Goal: Task Accomplishment & Management: Manage account settings

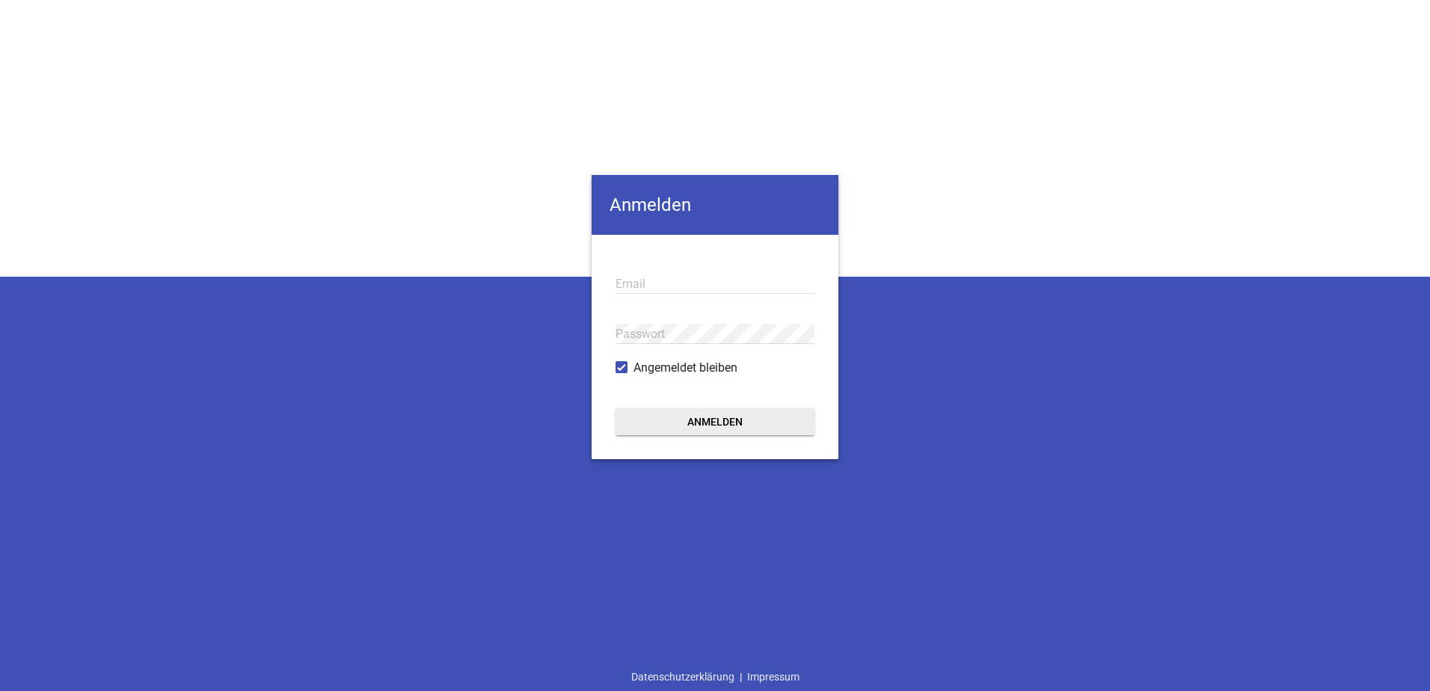
type input "[EMAIL_ADDRESS][DOMAIN_NAME]"
click at [710, 416] on button "Anmelden" at bounding box center [715, 421] width 199 height 27
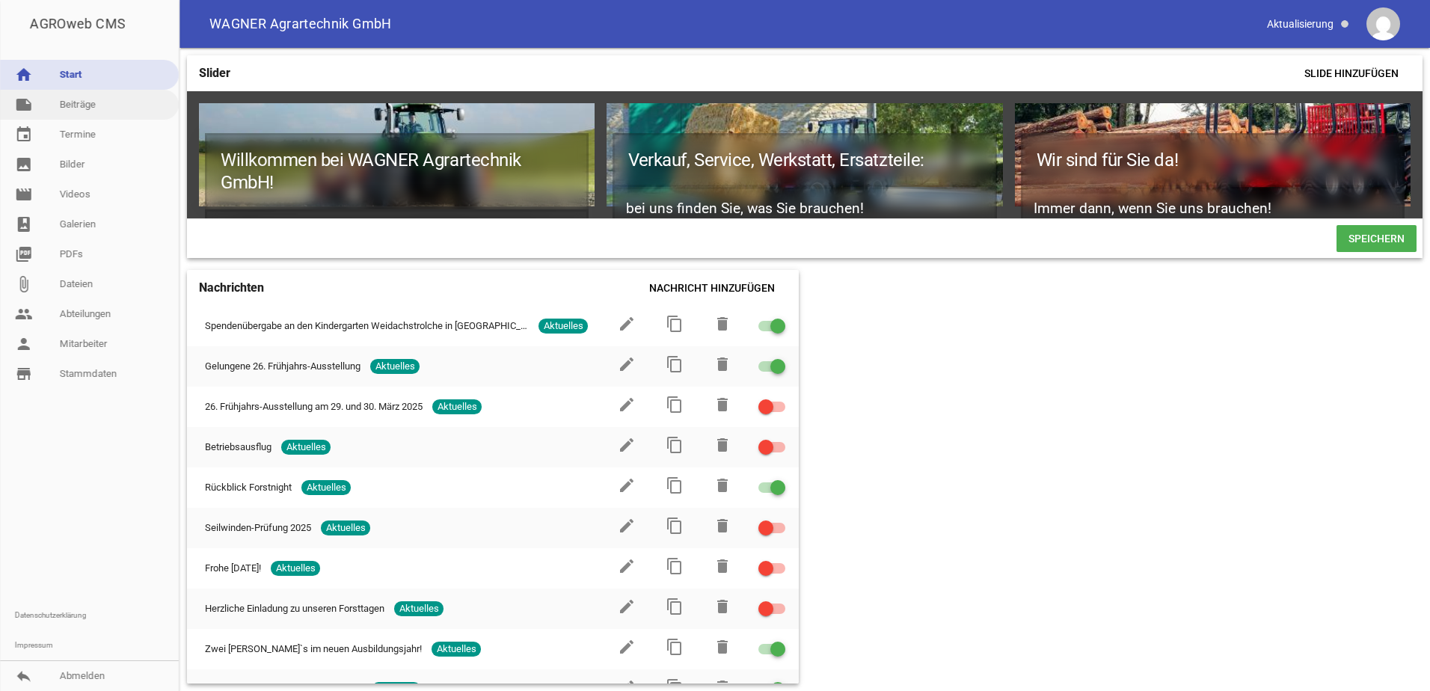
click at [109, 104] on link "note Beiträge" at bounding box center [89, 105] width 179 height 30
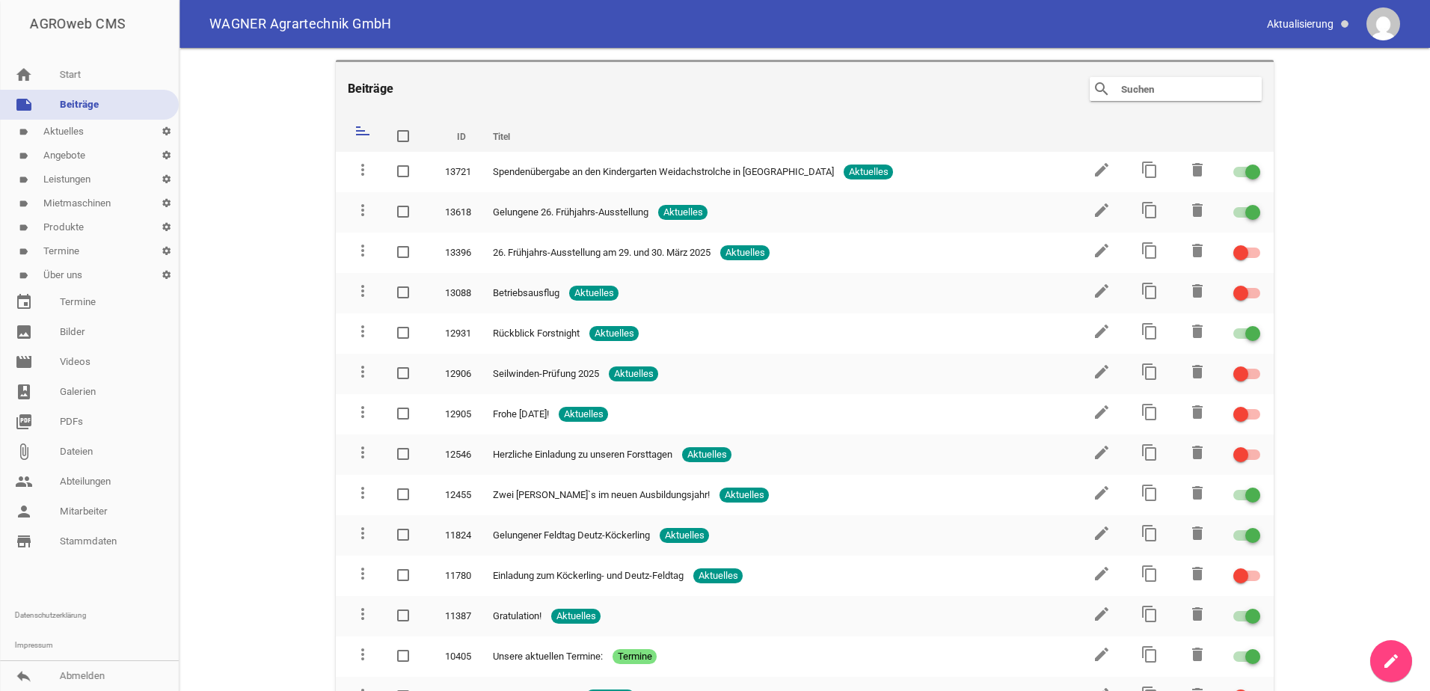
click at [90, 245] on link "label Termine settings" at bounding box center [89, 251] width 179 height 24
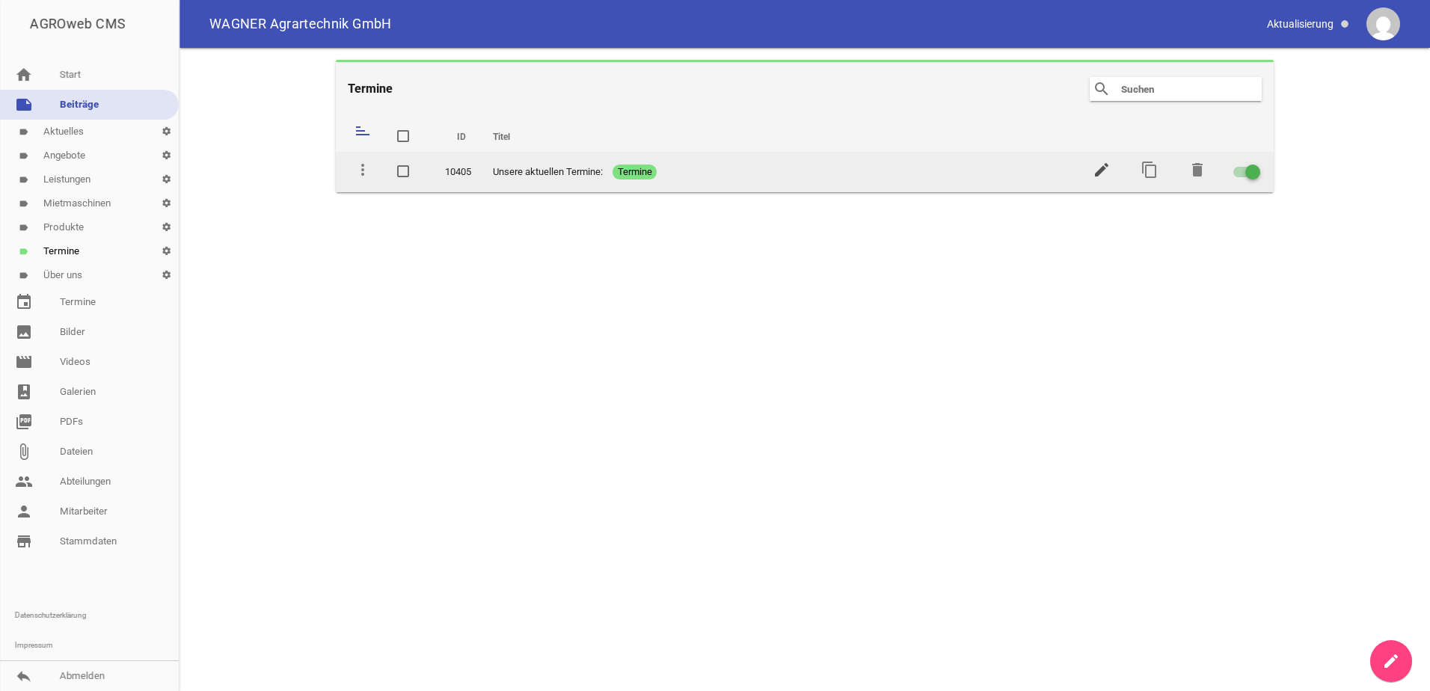
click at [1105, 174] on icon "edit" at bounding box center [1102, 170] width 18 height 18
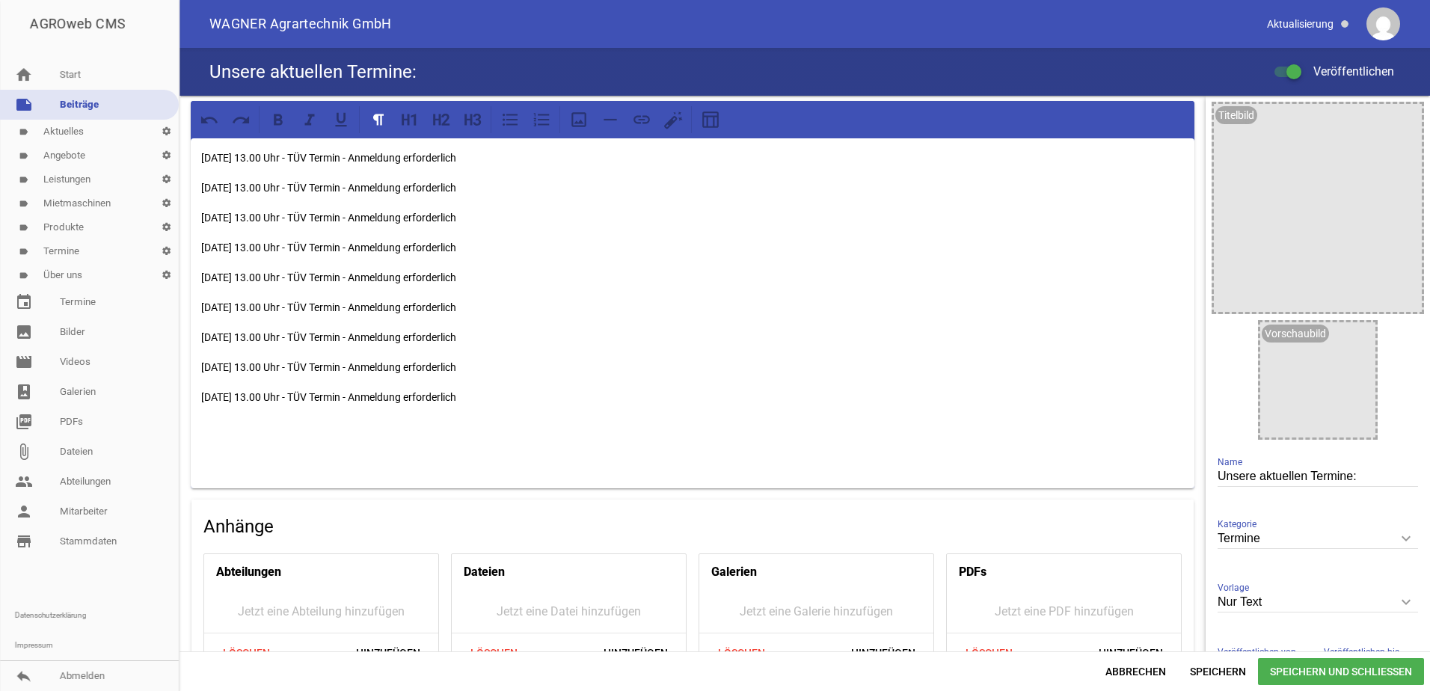
drag, startPoint x: 595, startPoint y: 151, endPoint x: 201, endPoint y: 159, distance: 393.5
click at [201, 159] on p "[DATE] 13.00 Uhr - TÜV Termin - Anmeldung erforderlich" at bounding box center [692, 158] width 983 height 18
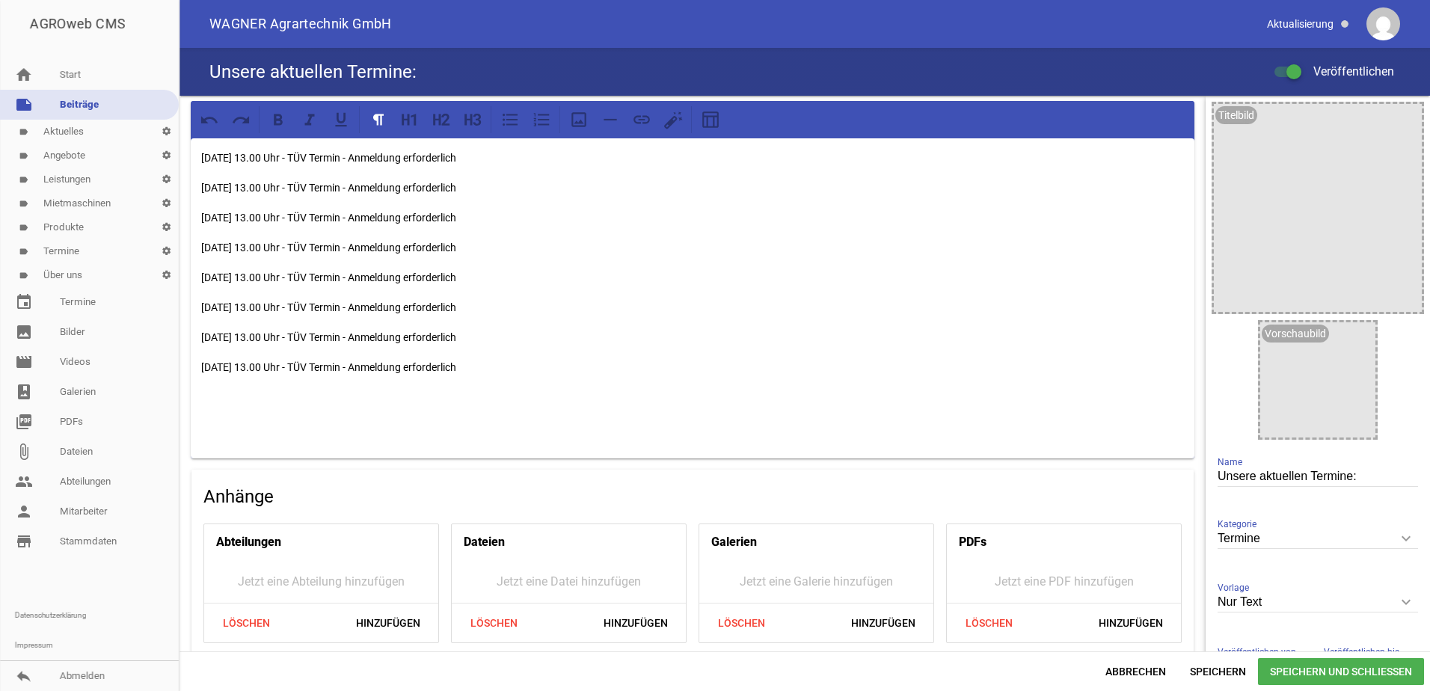
click at [1299, 672] on span "Speichern und Schließen" at bounding box center [1341, 671] width 166 height 27
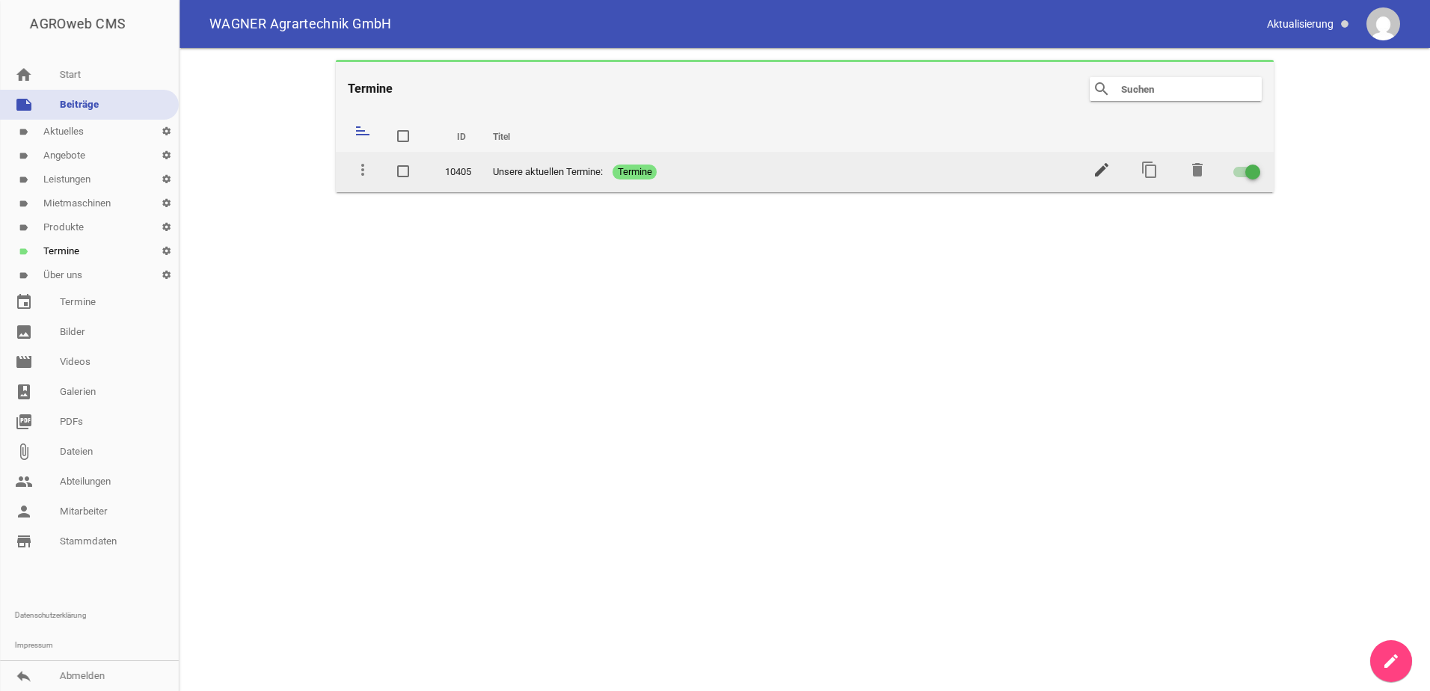
click at [1108, 165] on icon "edit" at bounding box center [1102, 170] width 18 height 18
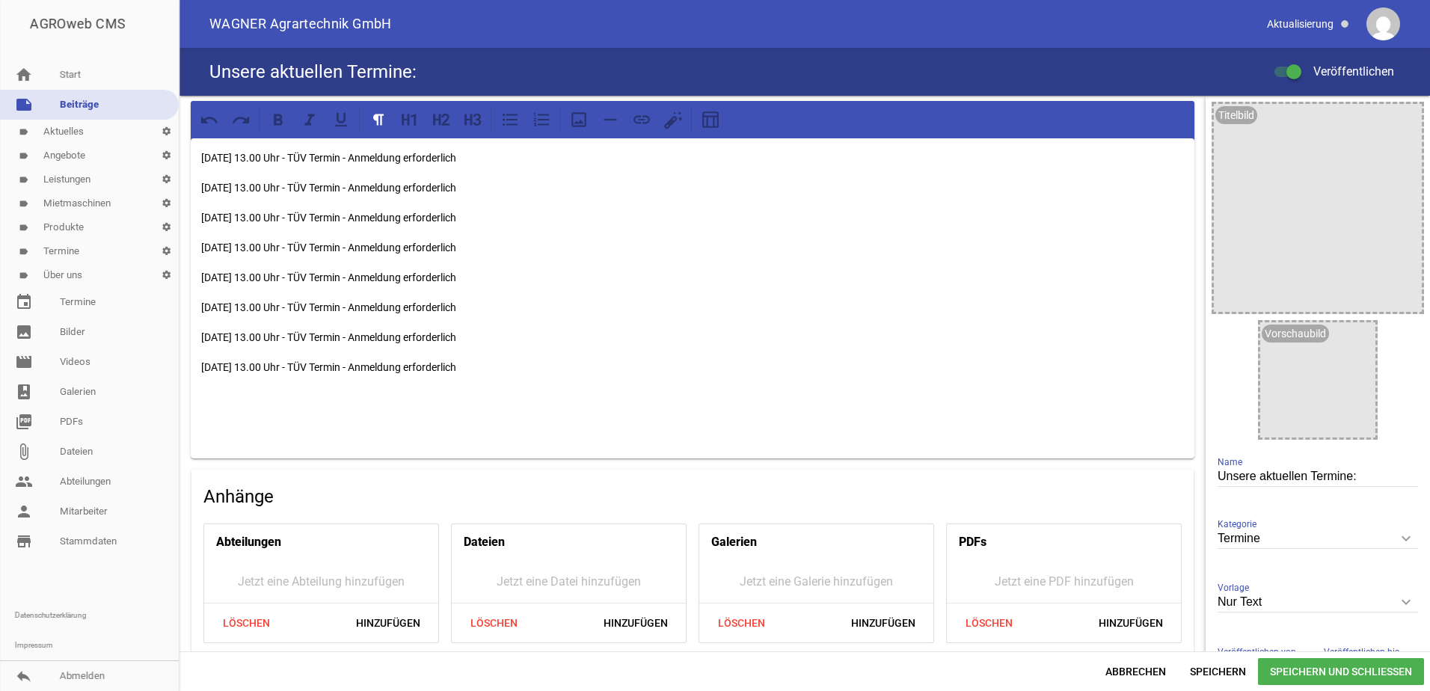
click at [1369, 663] on span "Speichern und Schließen" at bounding box center [1341, 671] width 166 height 27
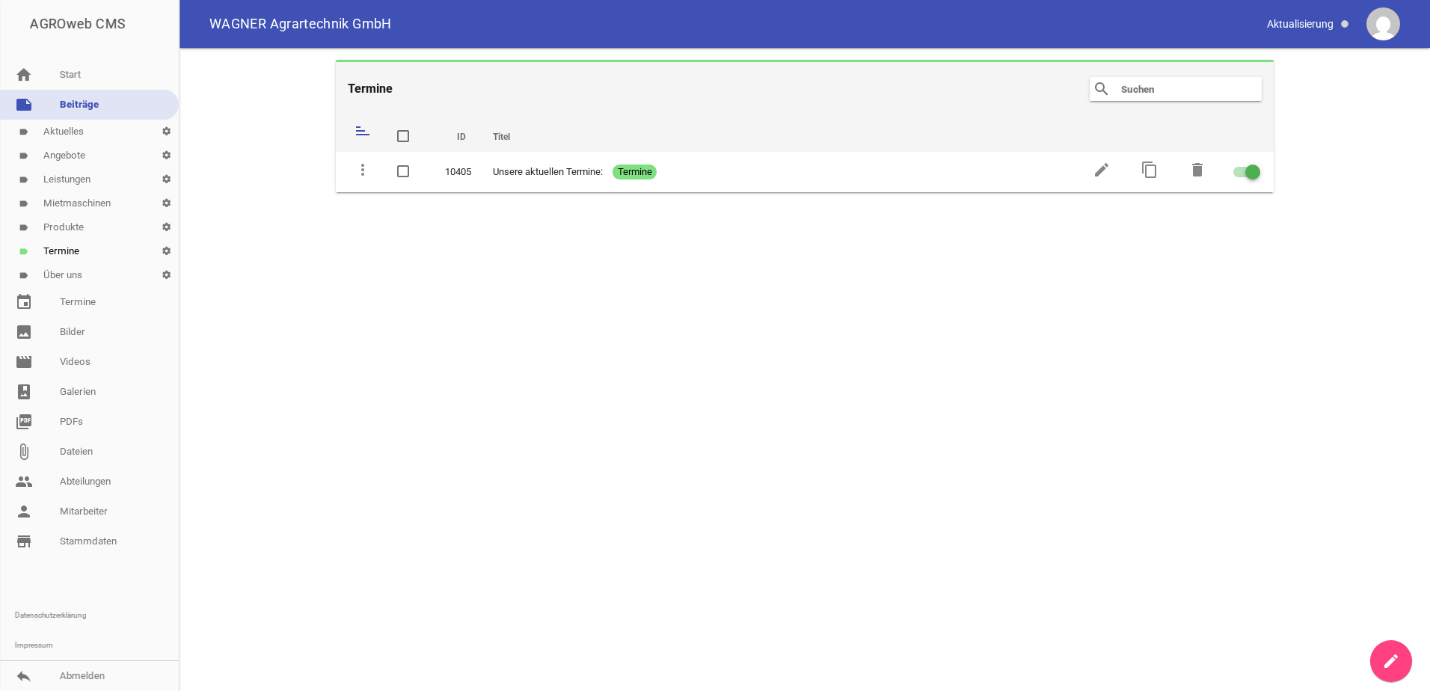
click at [89, 114] on link "note Beiträge" at bounding box center [89, 105] width 179 height 30
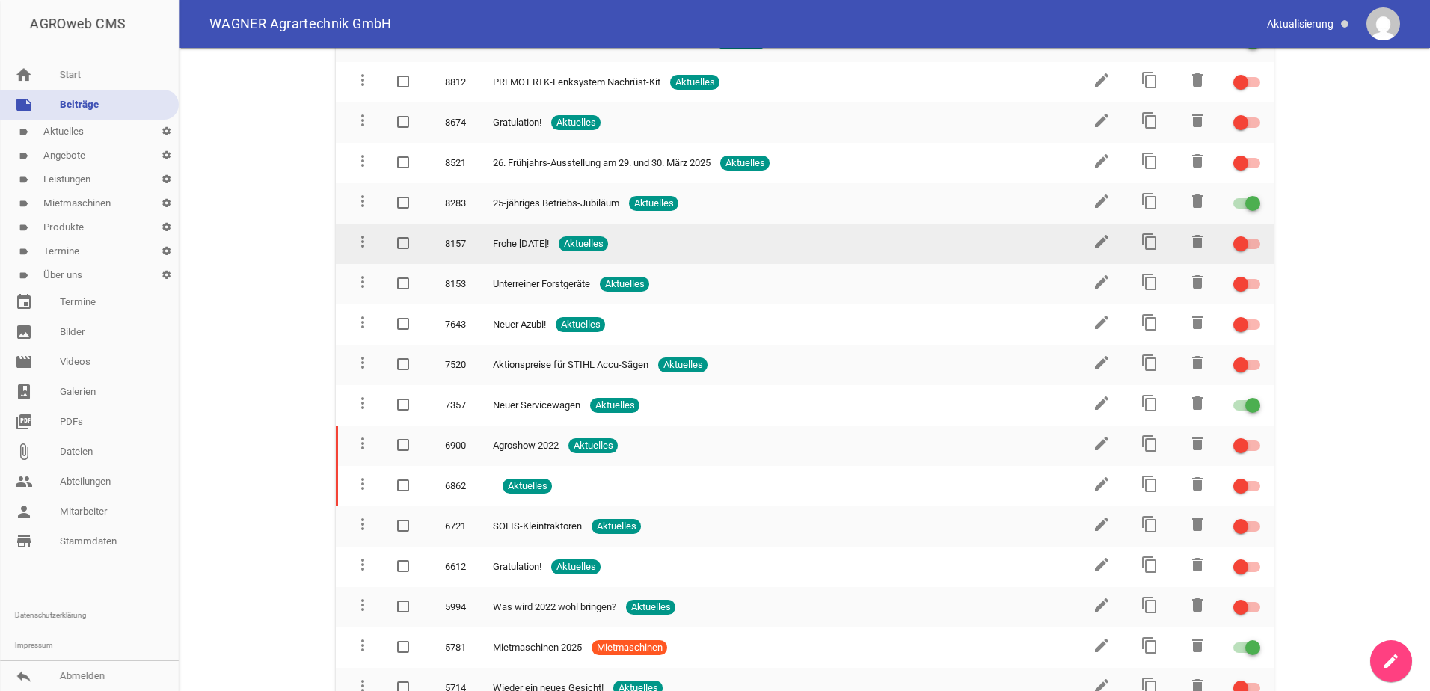
scroll to position [823, 0]
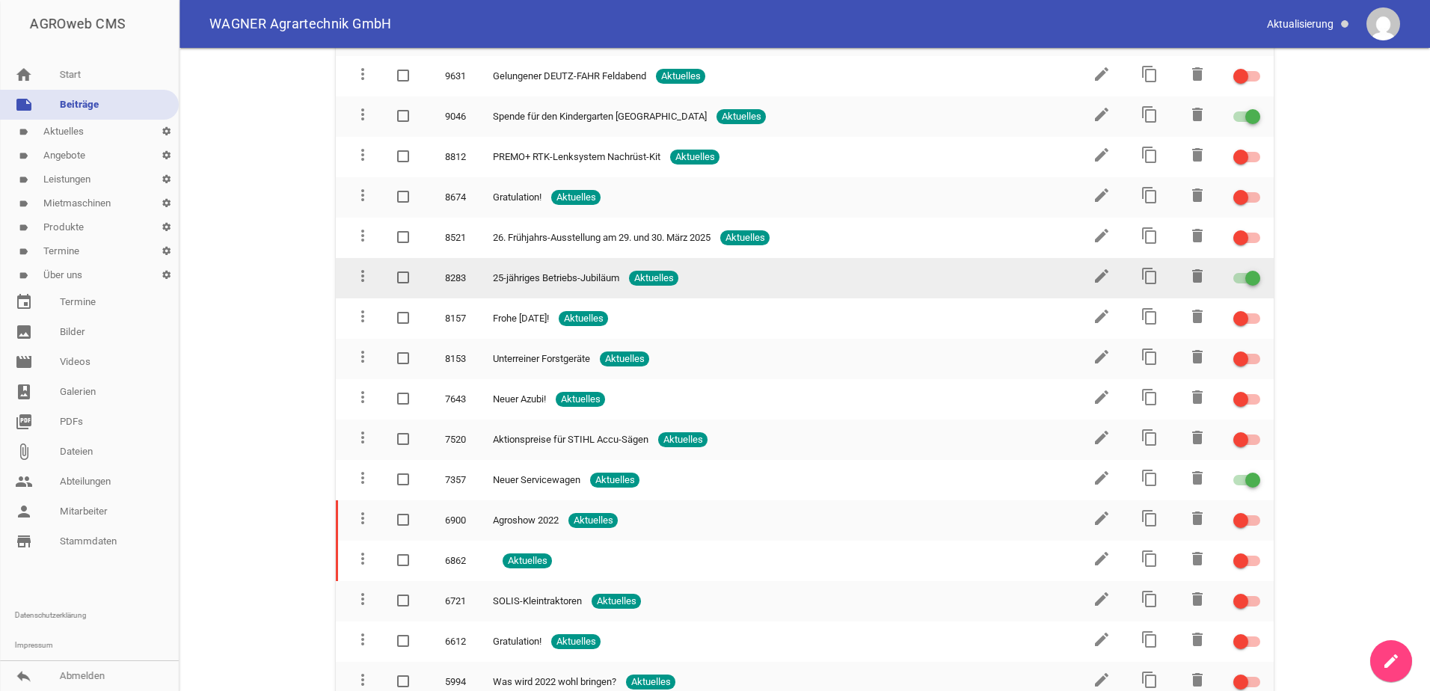
click at [553, 280] on span "25-jähriges Betriebs-Jubiläum" at bounding box center [556, 278] width 126 height 15
click at [1102, 274] on icon "edit" at bounding box center [1102, 276] width 18 height 18
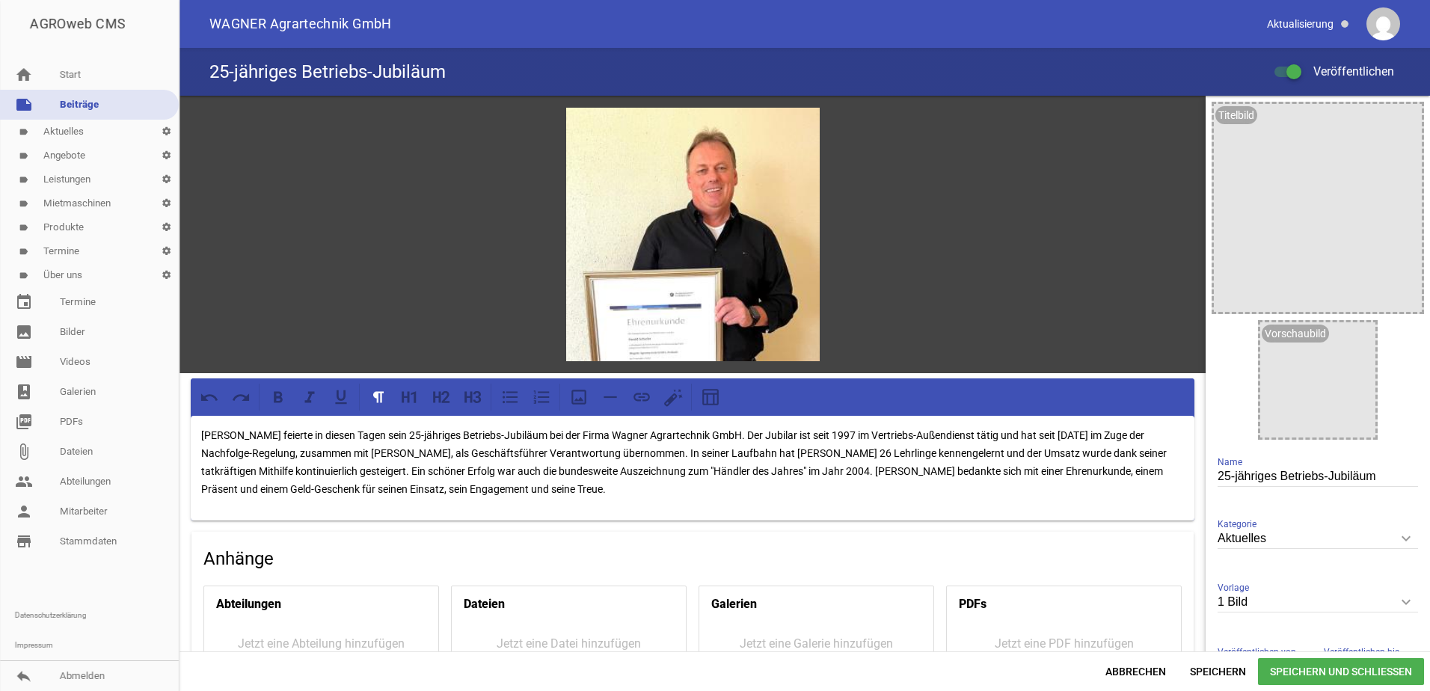
click at [1281, 671] on span "Speichern und Schließen" at bounding box center [1341, 671] width 166 height 27
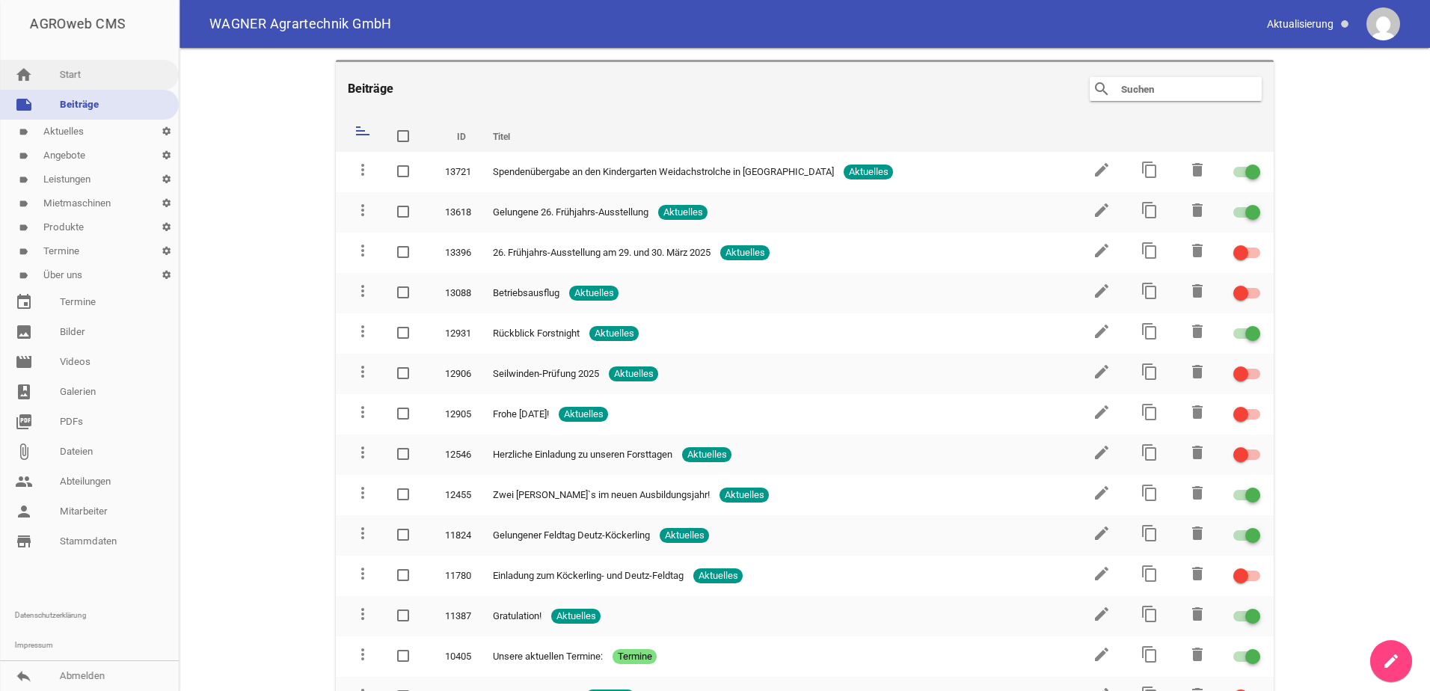
click at [76, 83] on link "home Start" at bounding box center [89, 75] width 179 height 30
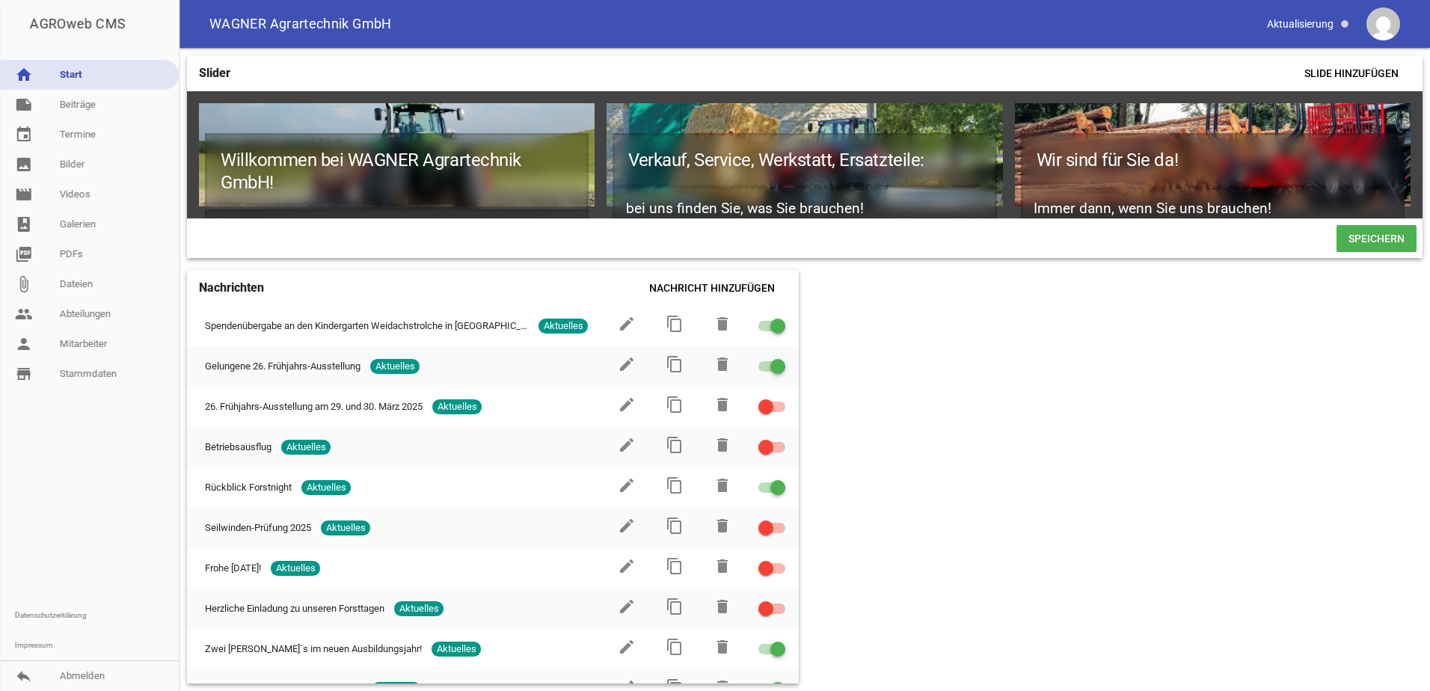
click at [1373, 238] on span "Speichern" at bounding box center [1377, 238] width 80 height 27
